Goal: Check status: Check status

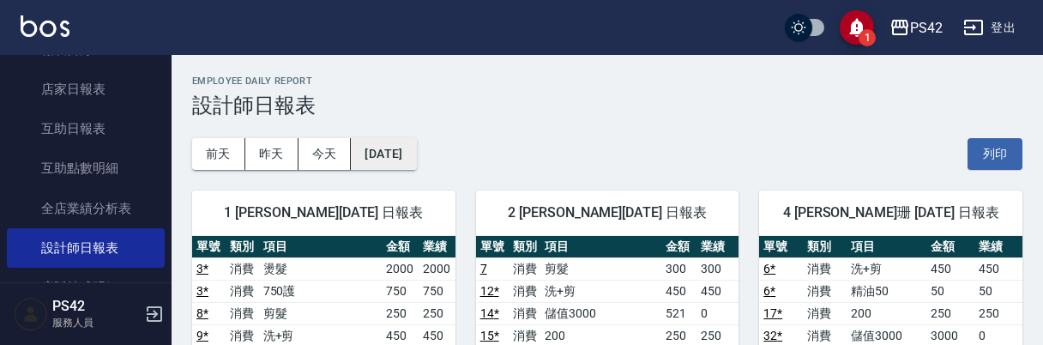
click at [409, 153] on button "[DATE]" at bounding box center [383, 154] width 65 height 32
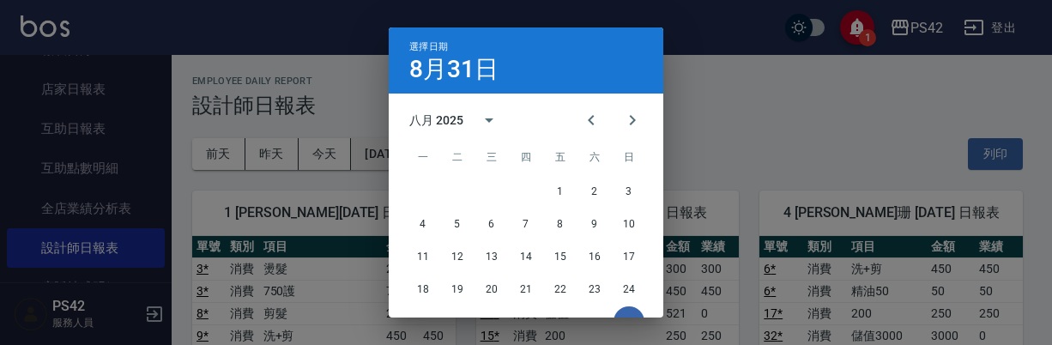
scroll to position [107, 0]
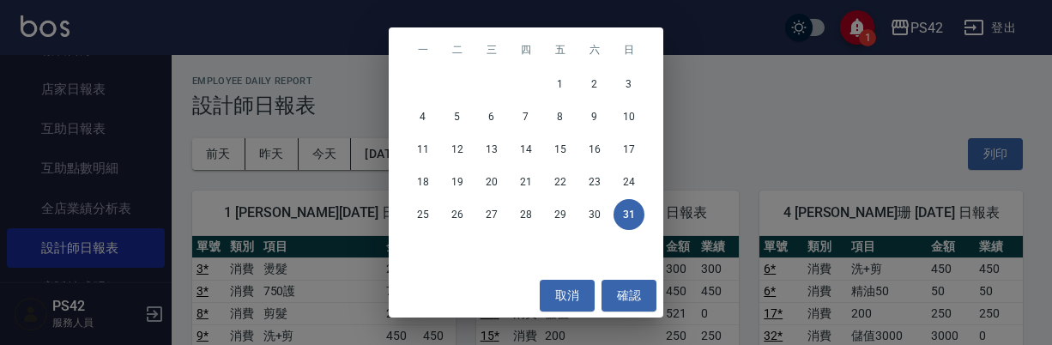
click at [357, 104] on div "選擇日期 [DATE] 八月 2025 一 二 三 四 五 六 日 1 2 3 4 5 6 7 8 9 10 11 12 13 14 15 16 17 18 …" at bounding box center [526, 172] width 1052 height 345
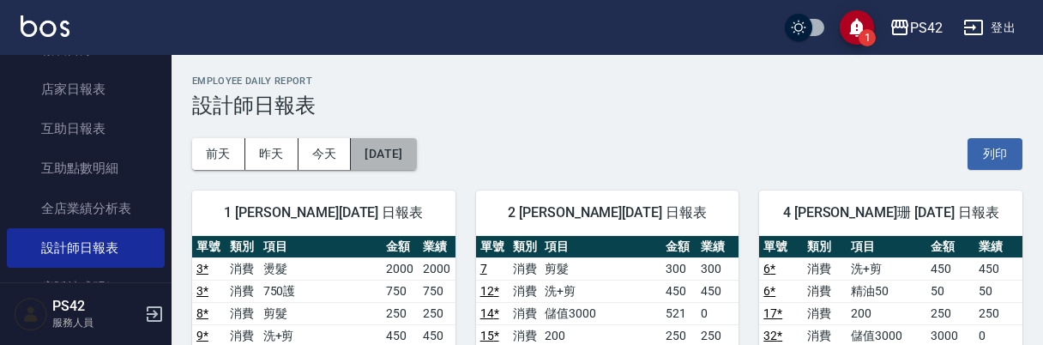
click at [401, 152] on button "[DATE]" at bounding box center [383, 154] width 65 height 32
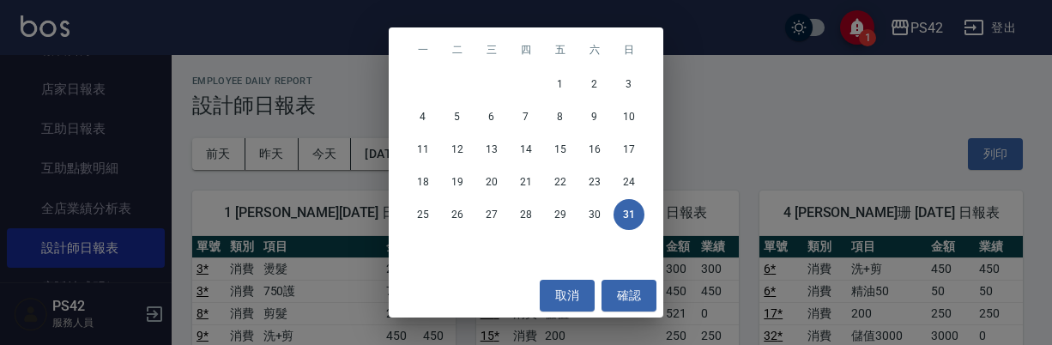
click at [864, 151] on div "選擇日期 [DATE] 八月 2025 一 二 三 四 五 六 日 1 2 3 4 5 6 7 8 9 10 11 12 13 14 15 16 17 18 …" at bounding box center [526, 172] width 1052 height 345
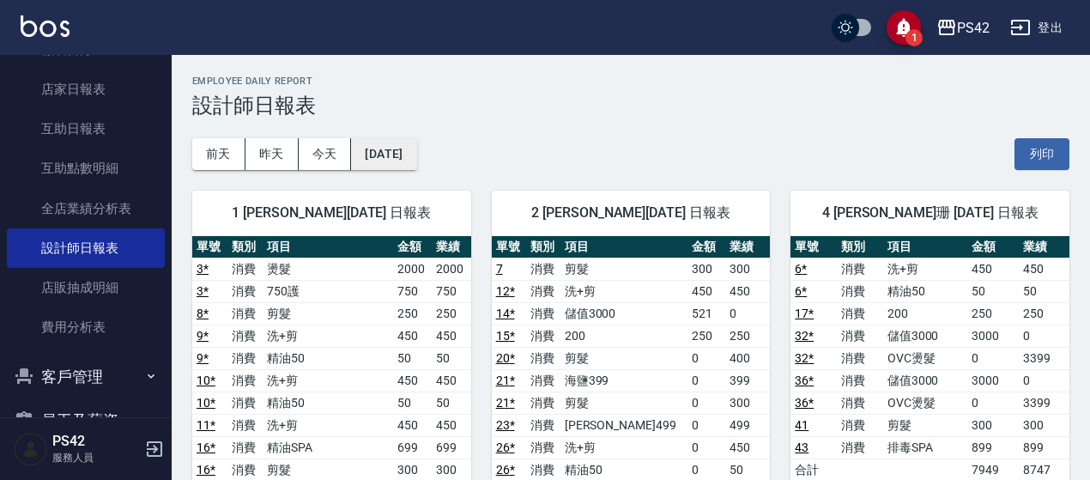
click at [401, 164] on button "[DATE]" at bounding box center [383, 154] width 65 height 32
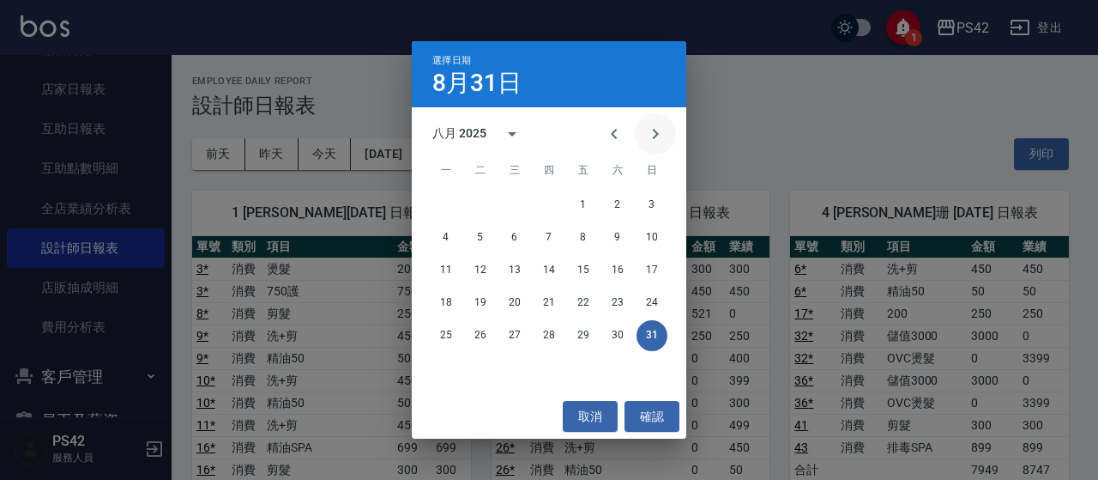
click at [667, 131] on button "Next month" at bounding box center [655, 133] width 41 height 41
click at [619, 205] on button "6" at bounding box center [617, 205] width 31 height 31
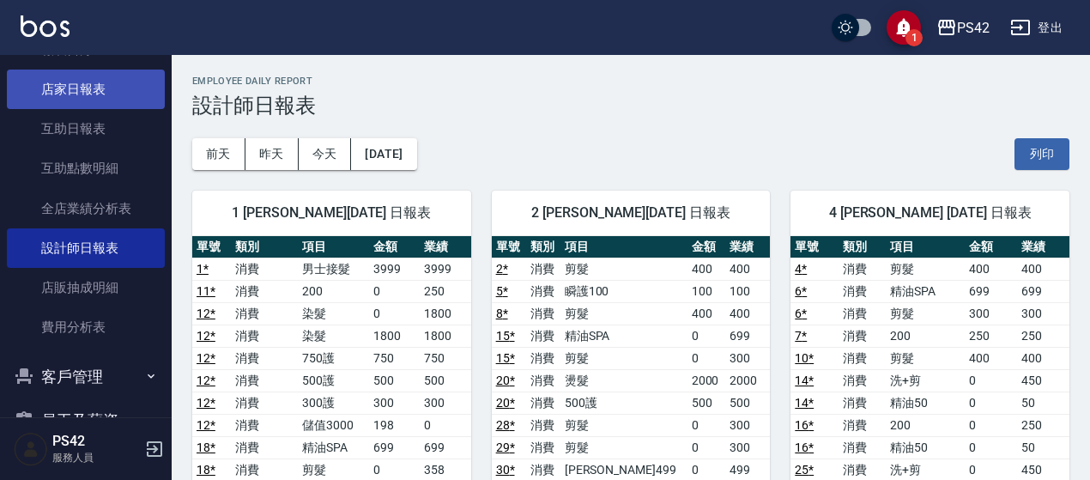
click at [105, 85] on link "店家日報表" at bounding box center [86, 88] width 158 height 39
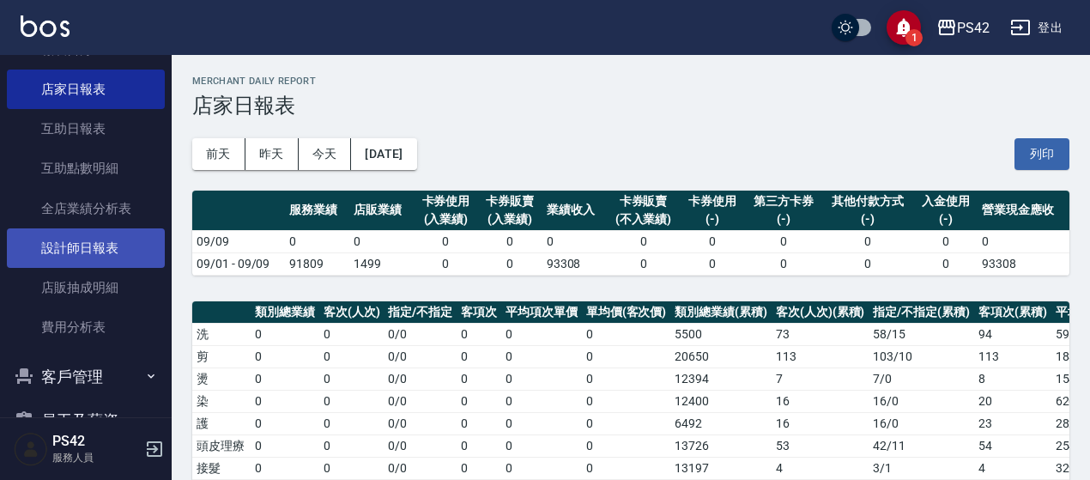
click at [93, 248] on link "設計師日報表" at bounding box center [86, 247] width 158 height 39
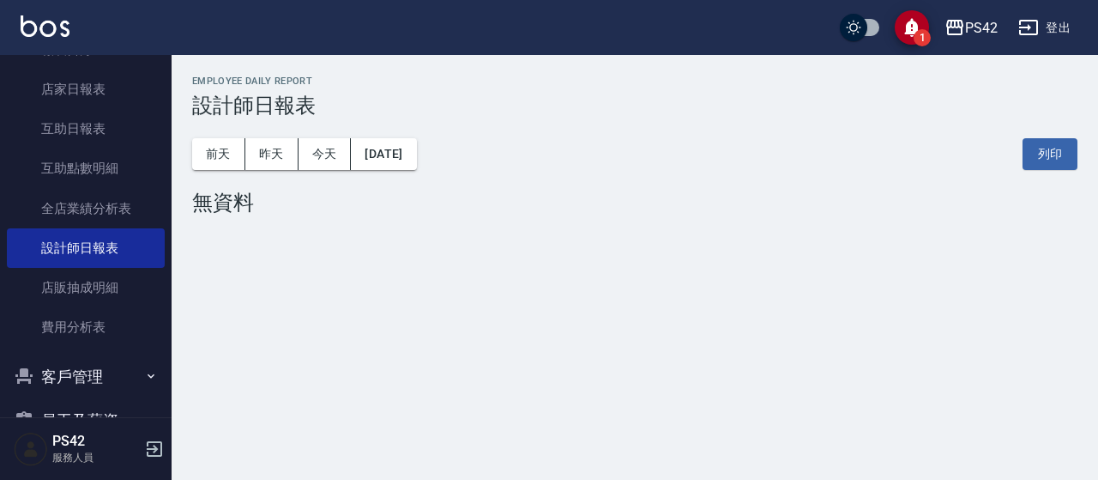
click at [404, 135] on div "[DATE] [DATE] [DATE] [DATE] 列印" at bounding box center [634, 154] width 885 height 73
click at [409, 139] on button "[DATE]" at bounding box center [383, 154] width 65 height 32
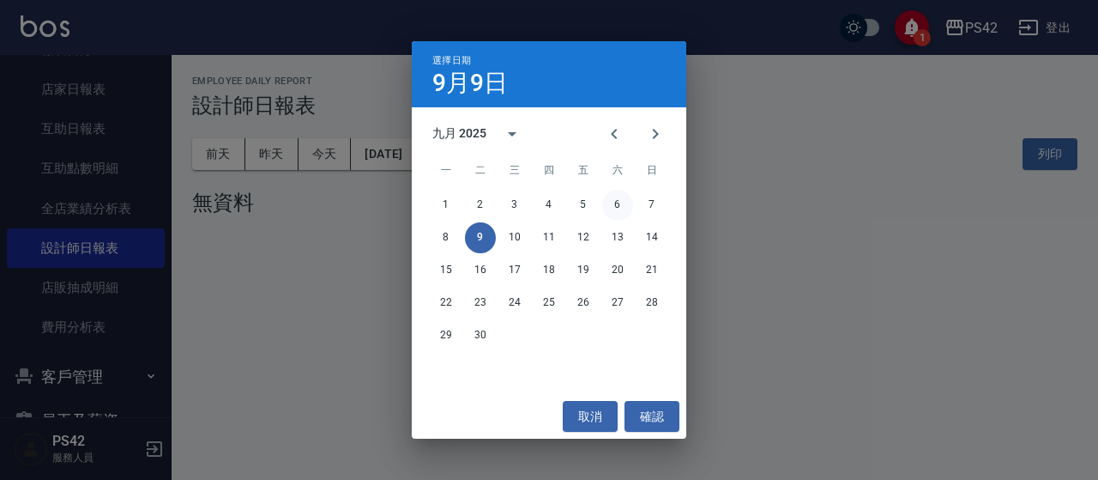
click at [629, 202] on button "6" at bounding box center [617, 205] width 31 height 31
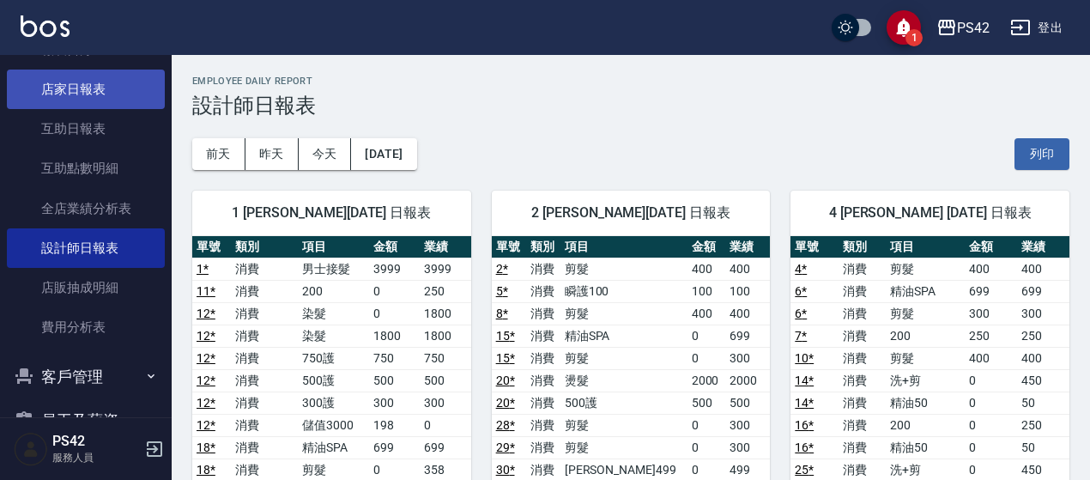
click at [76, 78] on link "店家日報表" at bounding box center [86, 88] width 158 height 39
